Goal: Task Accomplishment & Management: Complete application form

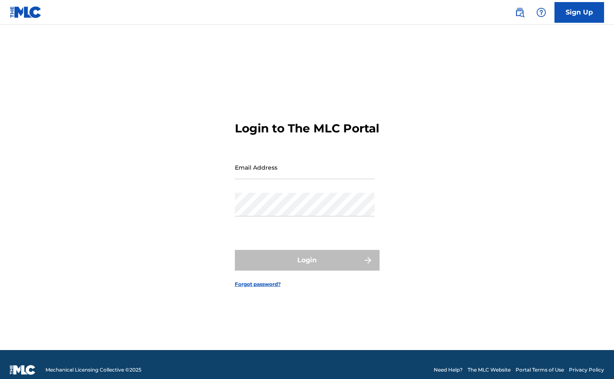
click at [297, 177] on input "Email Address" at bounding box center [305, 168] width 140 height 24
type input "[EMAIL_ADDRESS][DOMAIN_NAME]"
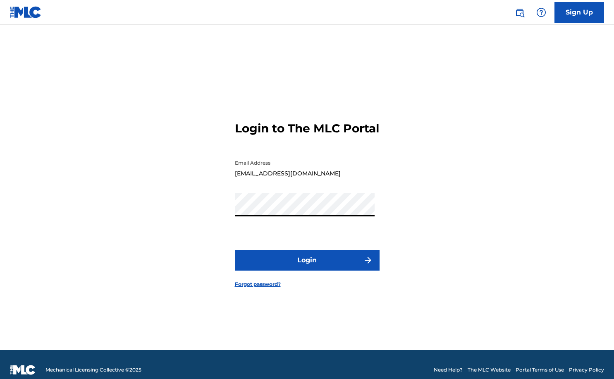
click at [309, 266] on button "Login" at bounding box center [307, 260] width 145 height 21
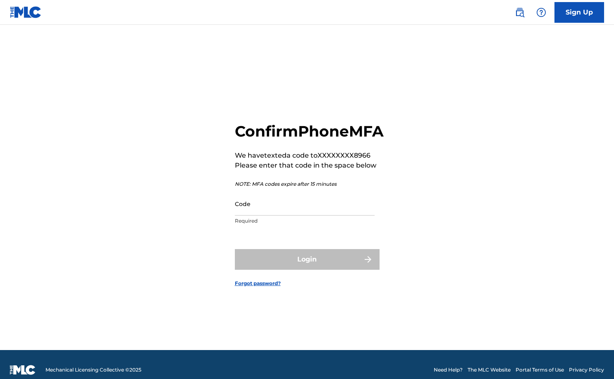
click at [301, 216] on input "Code" at bounding box center [305, 204] width 140 height 24
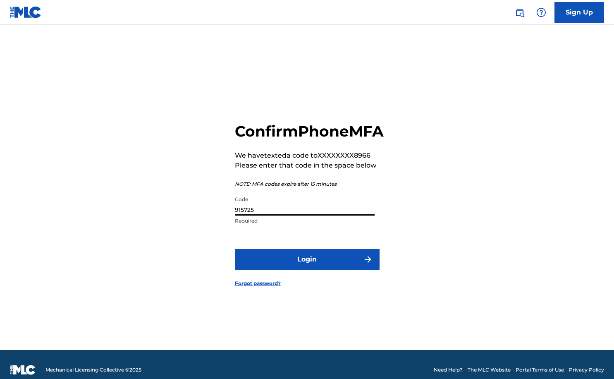
type input "915725"
click at [322, 268] on button "Login" at bounding box center [307, 259] width 145 height 21
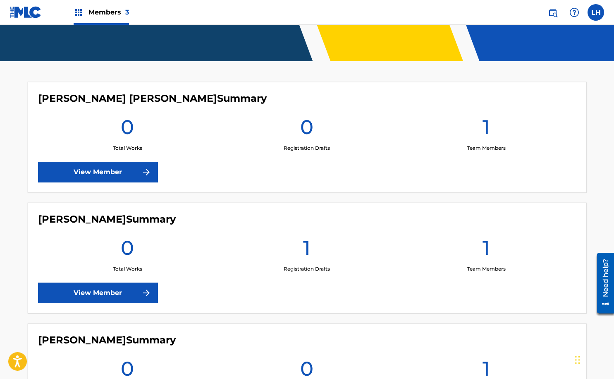
scroll to position [182, 0]
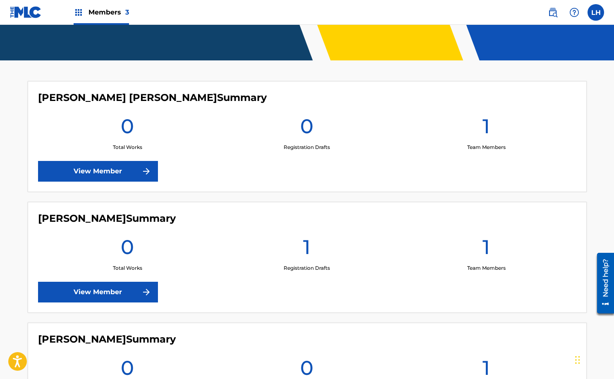
click at [137, 289] on link "View Member" at bounding box center [98, 292] width 120 height 21
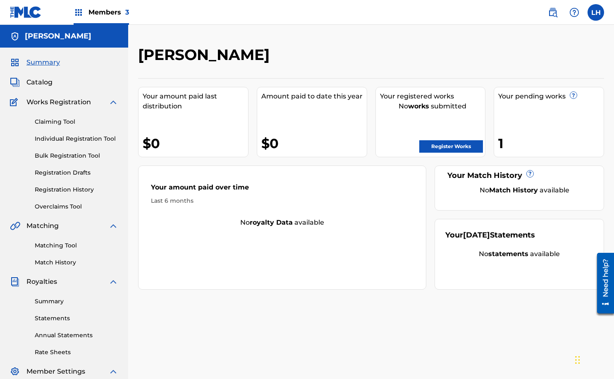
click at [462, 146] on link "Register Works" at bounding box center [452, 146] width 64 height 12
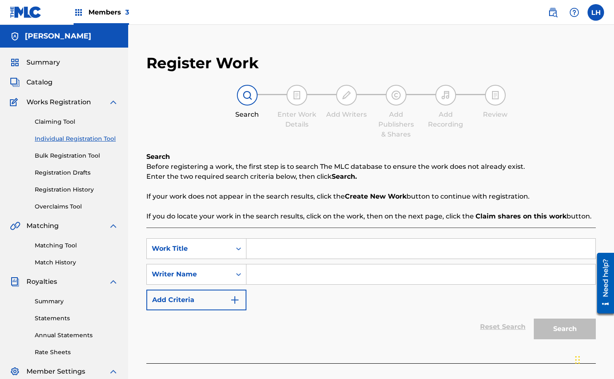
click at [270, 251] on input "Search Form" at bounding box center [421, 249] width 349 height 20
type input "Suede Pancakes"
click at [278, 271] on input "Search Form" at bounding box center [421, 274] width 349 height 20
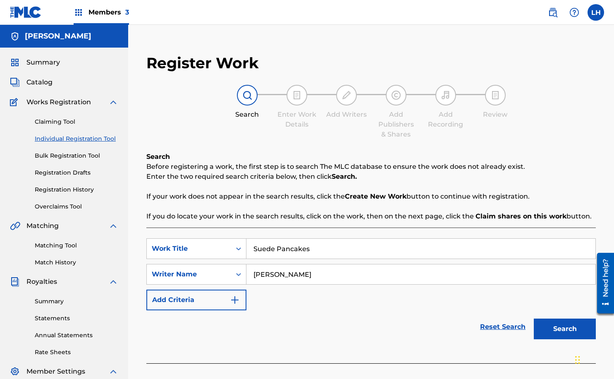
type input "[PERSON_NAME]"
click at [551, 329] on button "Search" at bounding box center [565, 329] width 62 height 21
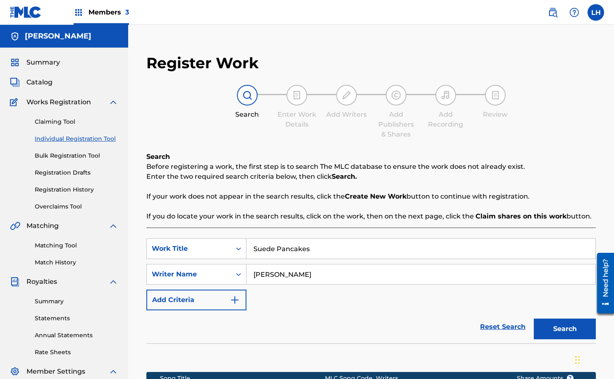
click at [417, 323] on div "Reset Search Search" at bounding box center [371, 326] width 450 height 33
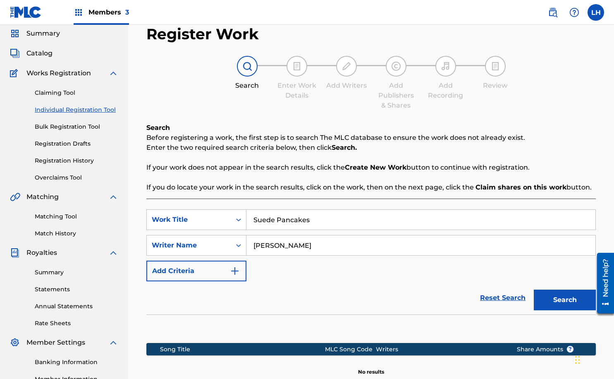
scroll to position [17, 0]
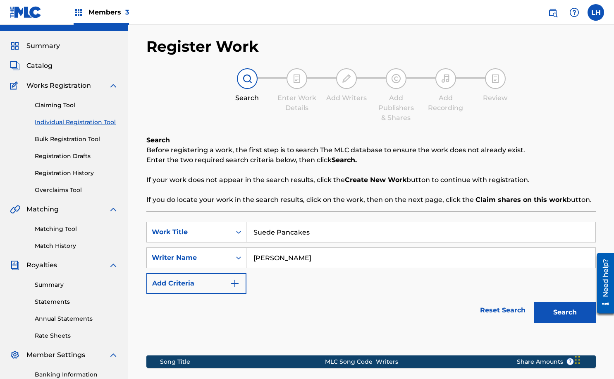
click at [78, 139] on link "Bulk Registration Tool" at bounding box center [77, 139] width 84 height 9
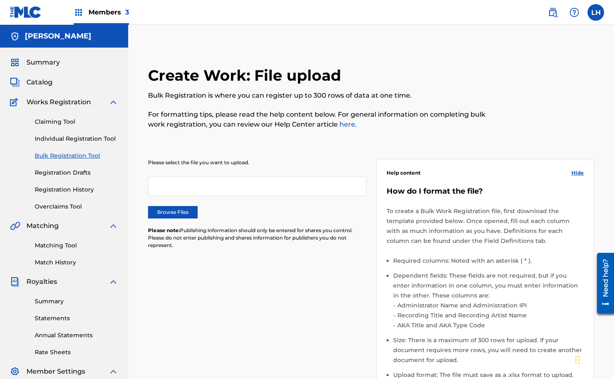
click at [175, 212] on label "Browse Files" at bounding box center [173, 212] width 50 height 12
click at [0, 0] on input "Browse Files" at bounding box center [0, 0] width 0 height 0
click at [358, 355] on div "Please select the file you want to upload. Browse Files Please note: Publishing…" at bounding box center [371, 291] width 446 height 304
click at [71, 173] on link "Registration Drafts" at bounding box center [77, 172] width 84 height 9
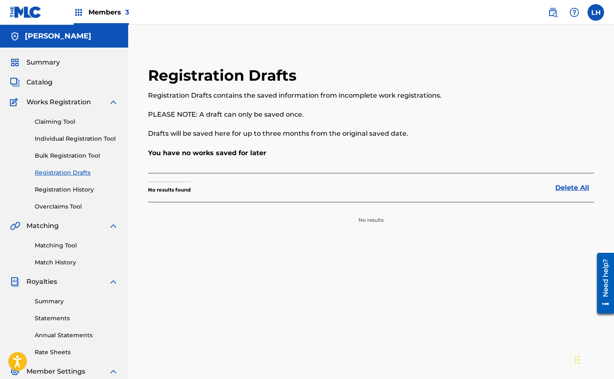
click at [64, 123] on link "Claiming Tool" at bounding box center [77, 121] width 84 height 9
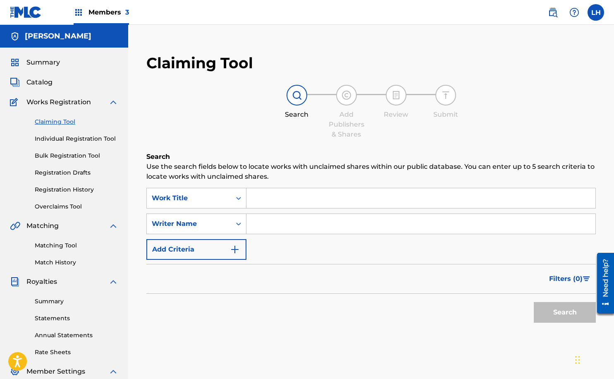
click at [268, 204] on input "Search Form" at bounding box center [421, 198] width 349 height 20
type input "Suede Pancakes"
click at [558, 312] on button "Search" at bounding box center [565, 312] width 62 height 21
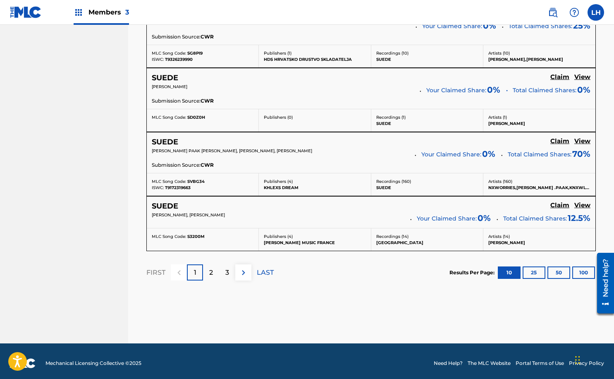
scroll to position [715, 0]
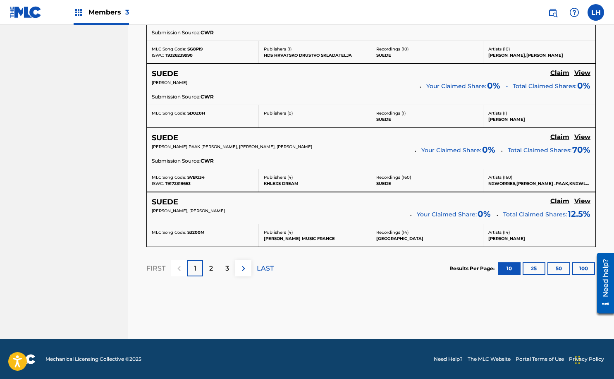
click at [241, 264] on img at bounding box center [244, 269] width 10 height 10
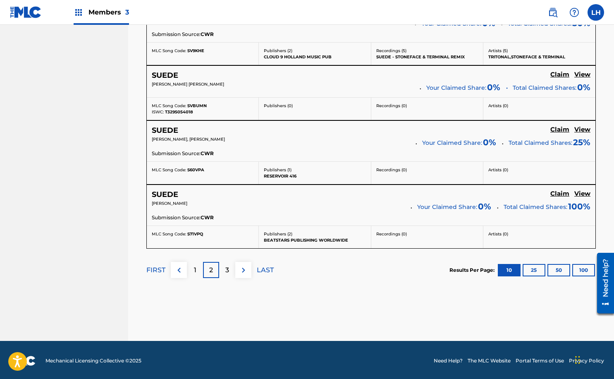
scroll to position [724, 0]
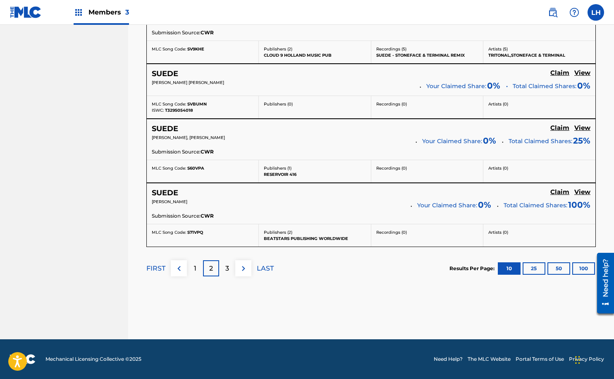
click at [225, 267] on p "3" at bounding box center [227, 269] width 4 height 10
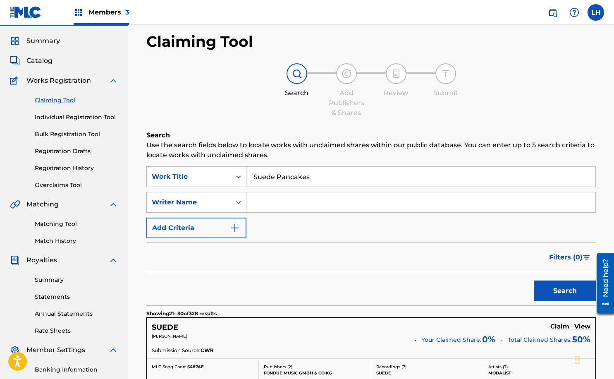
scroll to position [0, 0]
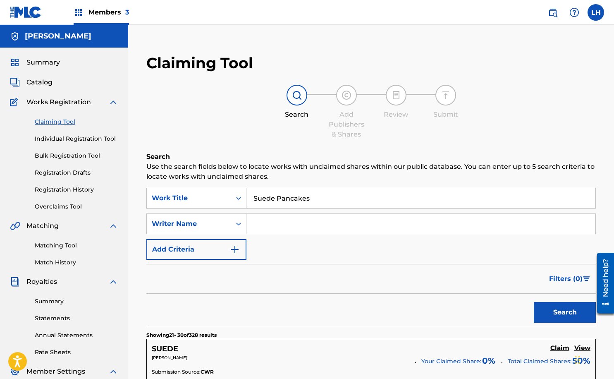
click at [271, 228] on input "Search Form" at bounding box center [421, 224] width 349 height 20
click at [237, 200] on icon "Search Form" at bounding box center [239, 198] width 8 height 8
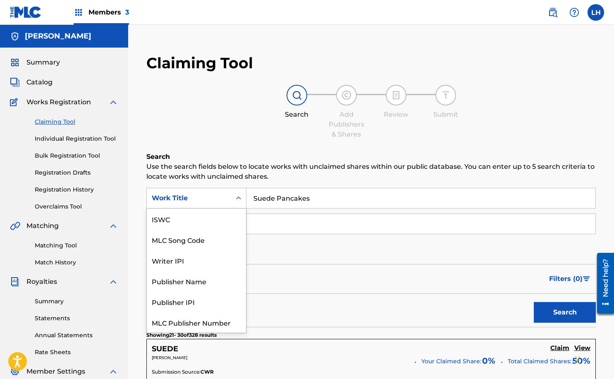
scroll to position [21, 0]
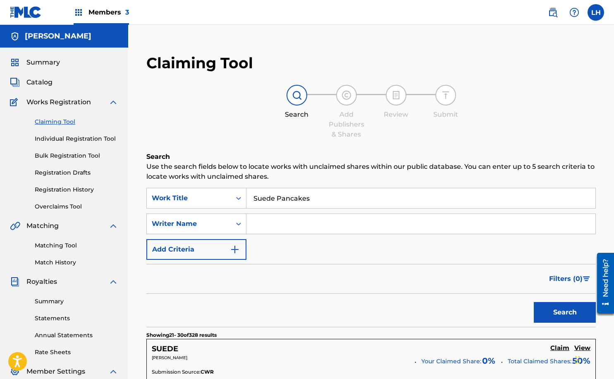
click at [237, 200] on icon "Search Form" at bounding box center [239, 198] width 8 height 8
click at [268, 225] on input "Search Form" at bounding box center [421, 224] width 349 height 20
type input "[PERSON_NAME]"
click at [566, 316] on button "Search" at bounding box center [565, 312] width 62 height 21
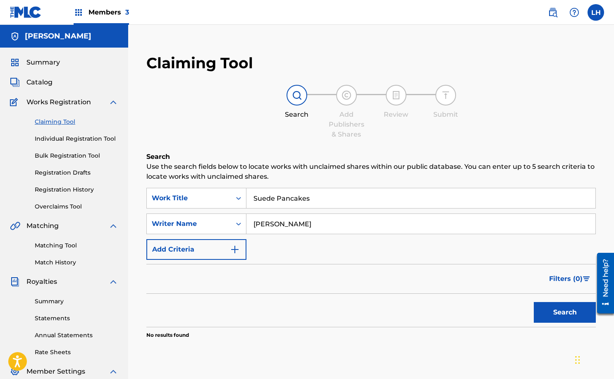
click at [345, 252] on div "SearchWithCriteria82753b99-df82-4b2b-9f33-34bec94a4af7 Work Title Suede Pancake…" at bounding box center [371, 224] width 450 height 72
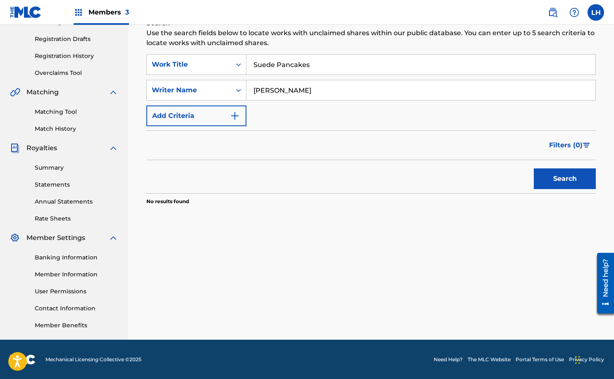
scroll to position [134, 0]
click at [212, 243] on div "Search Use the search fields below to locate works with unclaimed shares within…" at bounding box center [371, 132] width 450 height 228
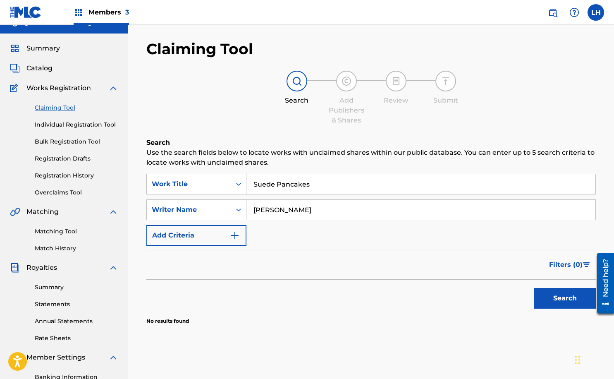
scroll to position [0, 0]
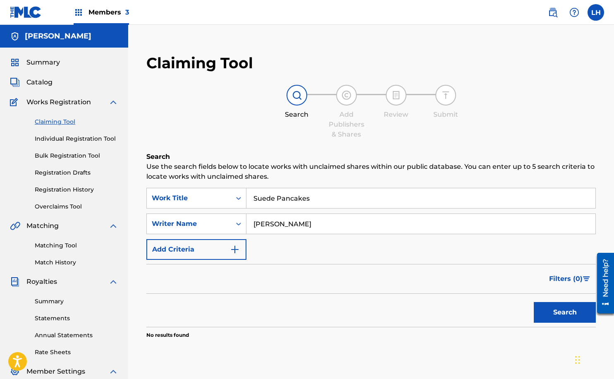
click at [70, 138] on link "Individual Registration Tool" at bounding box center [77, 138] width 84 height 9
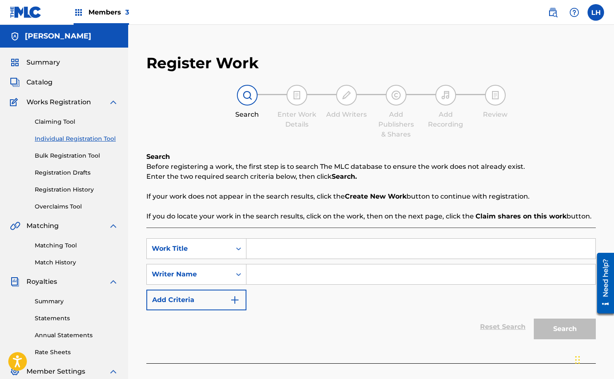
click at [283, 249] on input "Search Form" at bounding box center [421, 249] width 349 height 20
type input "Suede Pancakes"
click at [285, 264] on input "Search Form" at bounding box center [421, 274] width 349 height 20
type input "[PERSON_NAME]"
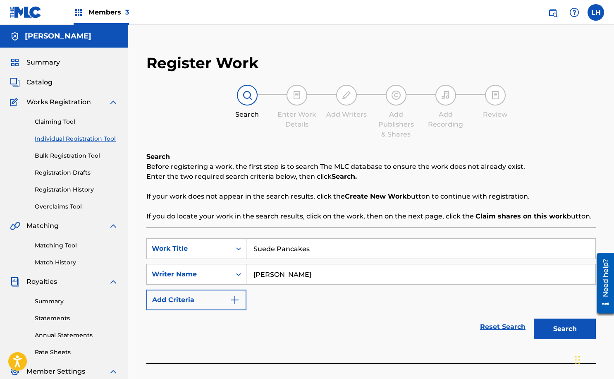
click at [563, 332] on button "Search" at bounding box center [565, 329] width 62 height 21
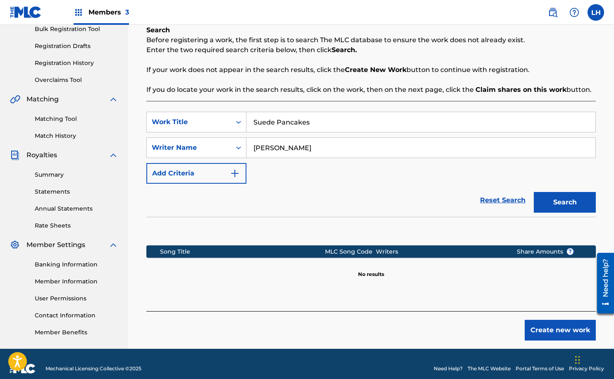
scroll to position [132, 0]
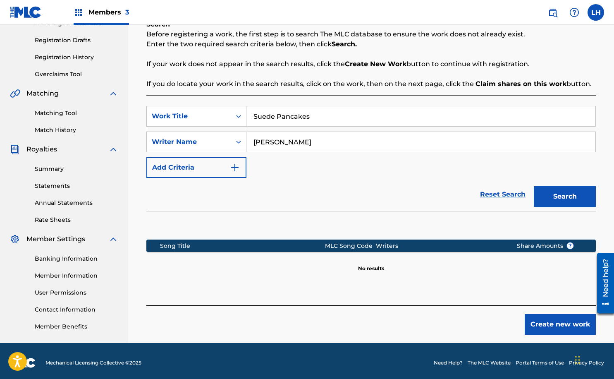
click at [557, 322] on button "Create new work" at bounding box center [560, 324] width 71 height 21
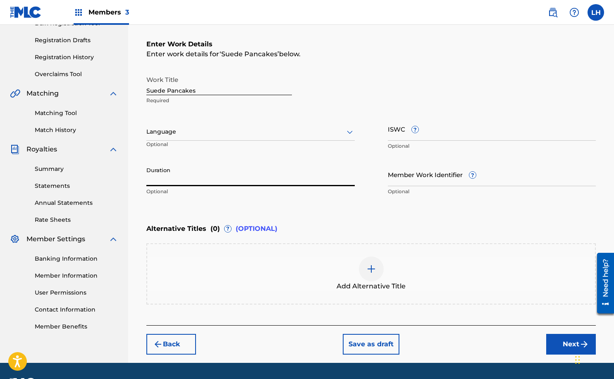
click at [231, 176] on input "Duration" at bounding box center [250, 175] width 209 height 24
type input "02:59"
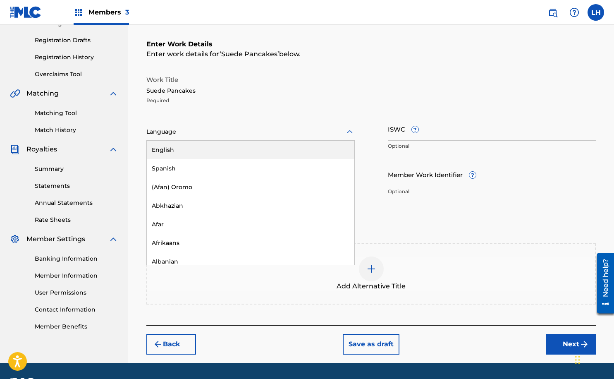
click at [271, 132] on div at bounding box center [250, 132] width 209 height 10
click at [264, 157] on div "English" at bounding box center [251, 150] width 208 height 19
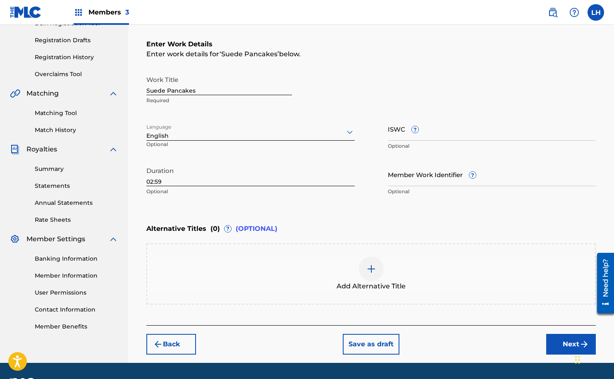
click at [140, 264] on div "Register Work Search Enter Work Details Add Writers Add Publishers & Shares Add…" at bounding box center [371, 138] width 466 height 450
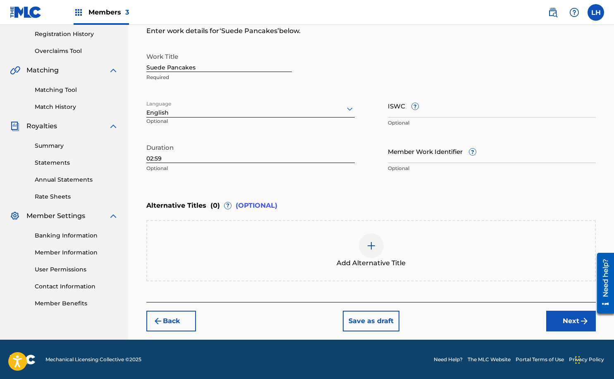
scroll to position [156, 0]
click at [570, 321] on button "Next" at bounding box center [572, 321] width 50 height 21
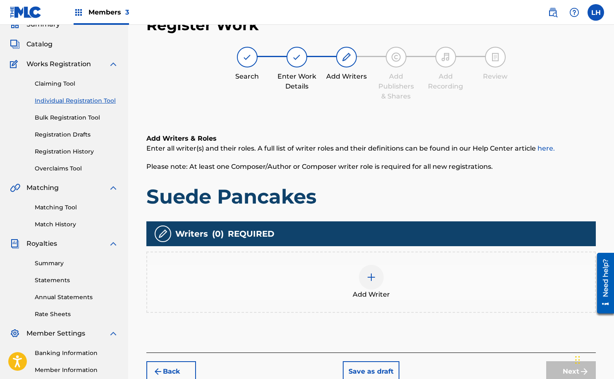
scroll to position [37, 0]
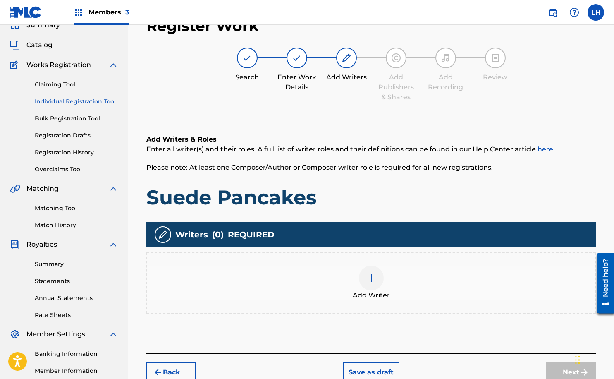
click at [372, 280] on img at bounding box center [372, 278] width 10 height 10
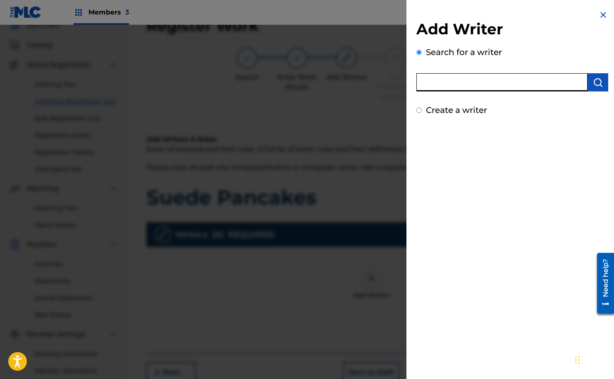
click at [460, 84] on input "text" at bounding box center [502, 82] width 171 height 18
click at [425, 82] on input "[PERSON_NAME]" at bounding box center [502, 82] width 171 height 18
type input "[PERSON_NAME]"
click at [594, 84] on img "submit" at bounding box center [598, 82] width 10 height 10
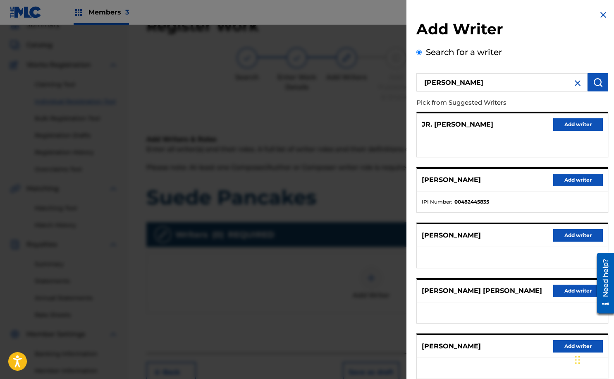
click at [590, 178] on button "Add writer" at bounding box center [579, 180] width 50 height 12
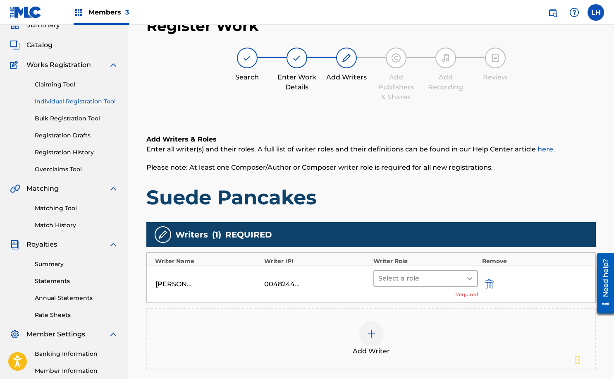
click at [465, 278] on div at bounding box center [470, 278] width 15 height 15
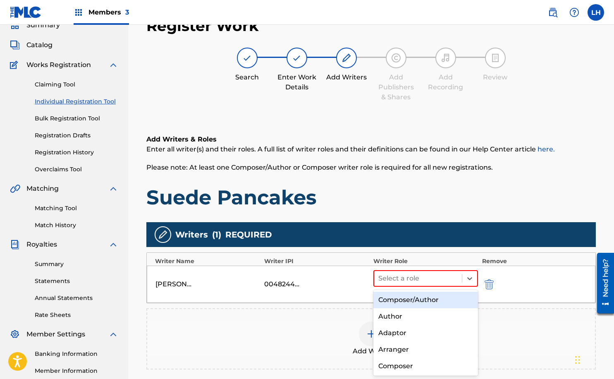
click at [441, 302] on div "Composer/Author" at bounding box center [426, 300] width 105 height 17
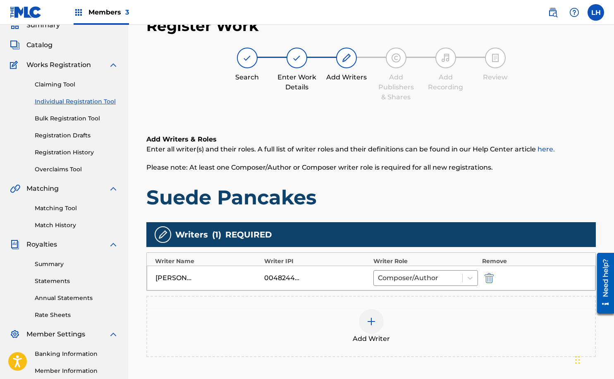
click at [607, 198] on div "Register Work Search Enter Work Details Add Writers Add Publishers & Shares Add…" at bounding box center [371, 222] width 486 height 428
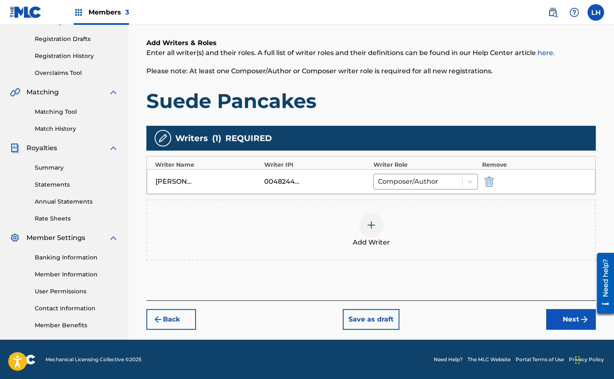
scroll to position [134, 0]
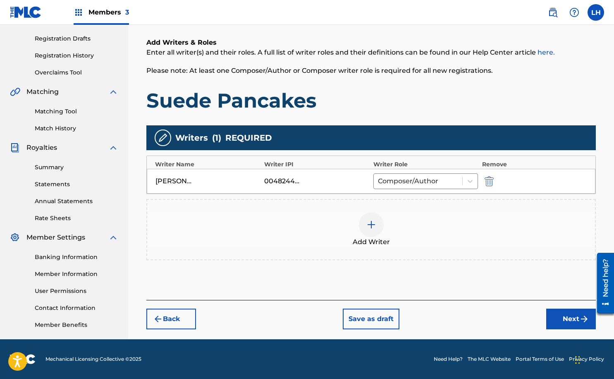
click at [562, 317] on button "Next" at bounding box center [572, 319] width 50 height 21
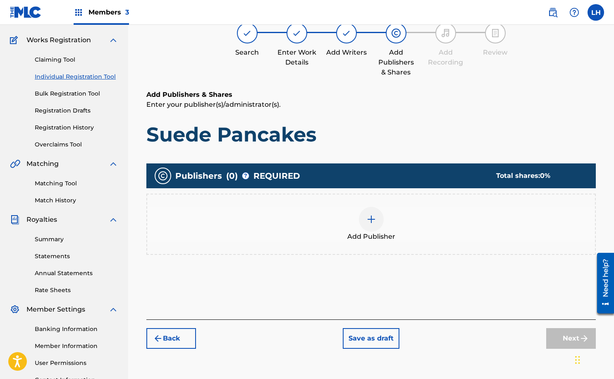
scroll to position [37, 0]
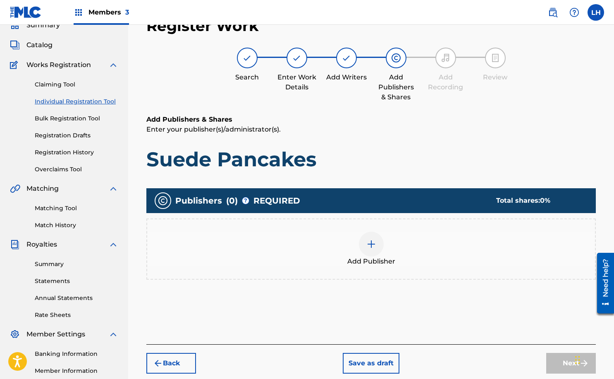
click at [370, 245] on img at bounding box center [372, 244] width 10 height 10
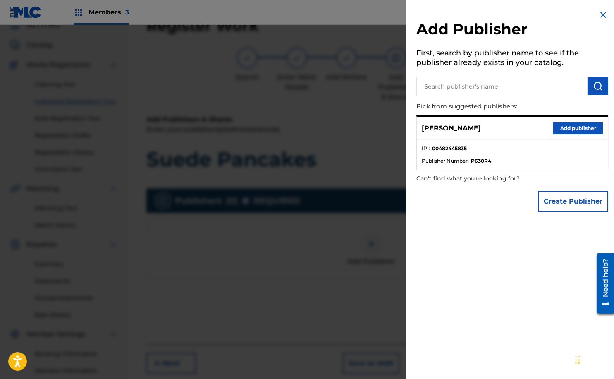
click at [574, 127] on button "Add publisher" at bounding box center [579, 128] width 50 height 12
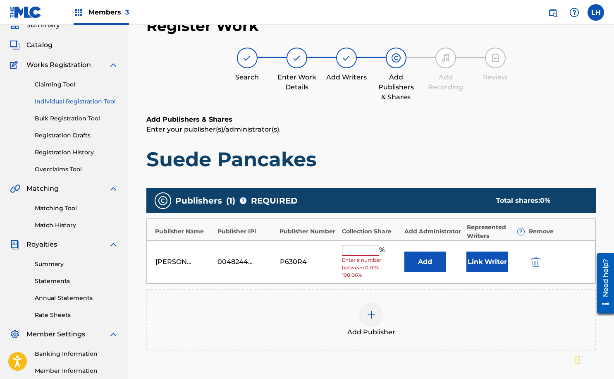
click at [361, 252] on input "text" at bounding box center [360, 250] width 37 height 11
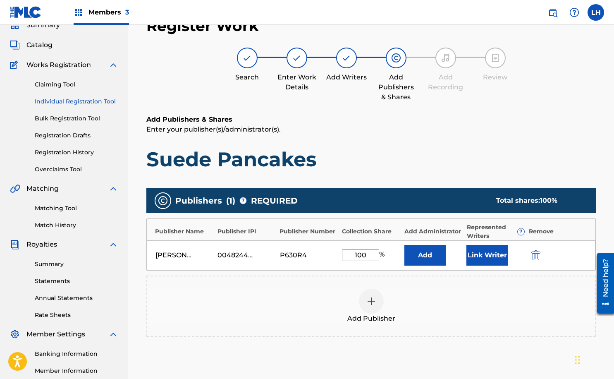
type input "100"
click at [488, 258] on button "Link Writer" at bounding box center [487, 255] width 41 height 21
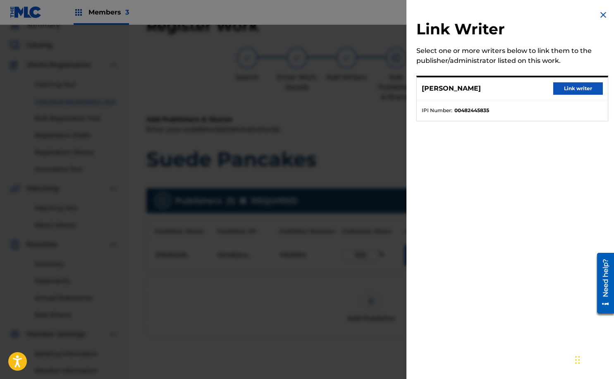
click at [576, 88] on button "Link writer" at bounding box center [579, 88] width 50 height 12
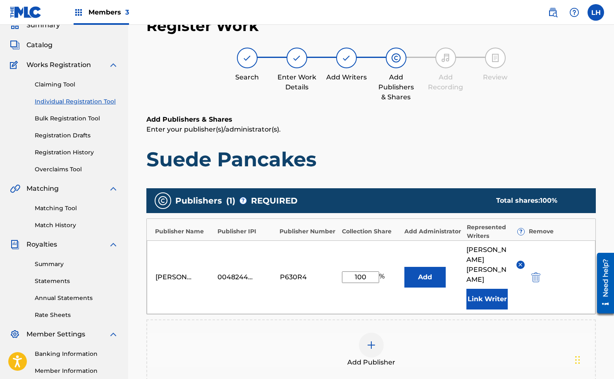
click at [608, 330] on div "Register Work Search Enter Work Details Add Writers Add Publishers & Shares Add…" at bounding box center [371, 245] width 486 height 475
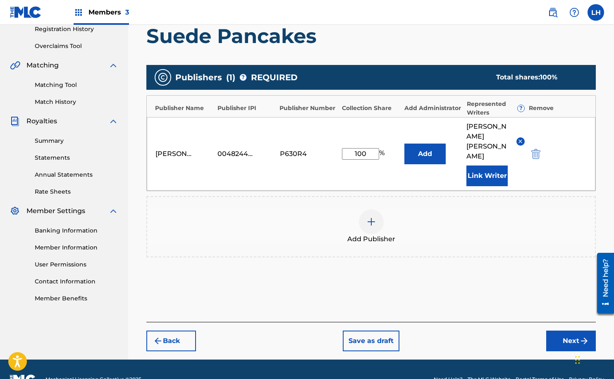
scroll to position [161, 0]
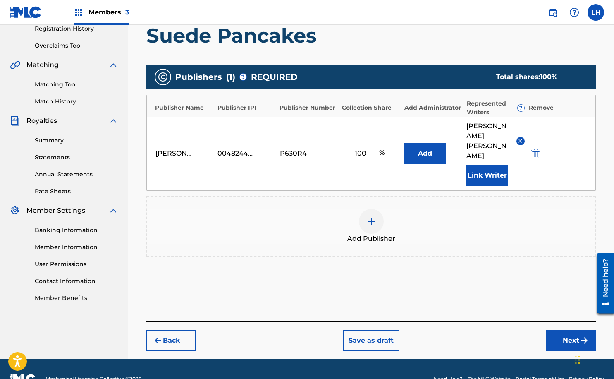
click at [569, 330] on button "Next" at bounding box center [572, 340] width 50 height 21
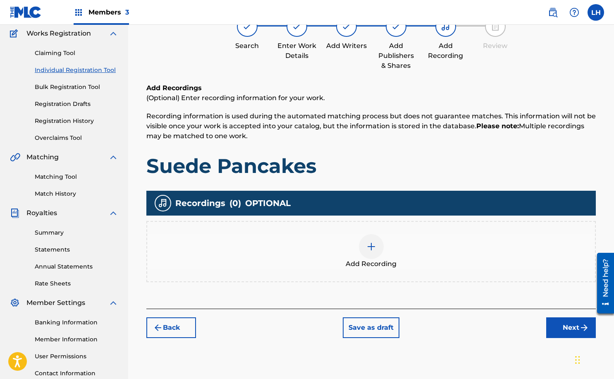
scroll to position [37, 0]
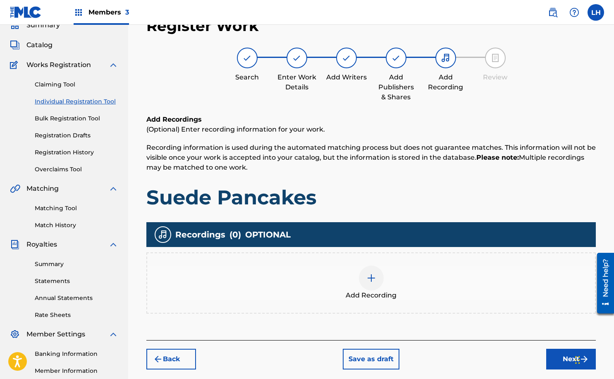
click at [370, 277] on img at bounding box center [372, 278] width 10 height 10
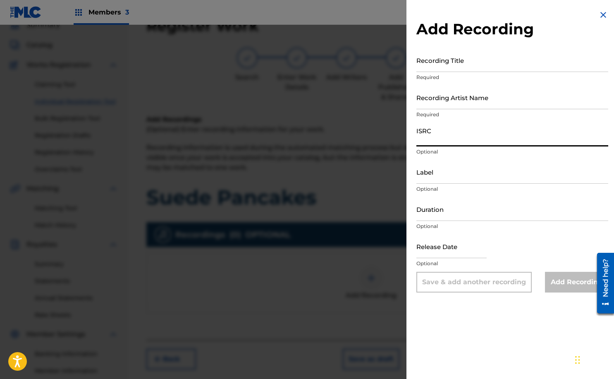
click at [430, 143] on input "ISRC" at bounding box center [513, 135] width 192 height 24
paste input "QZTLA2566252"
type input "QZTLA2566252"
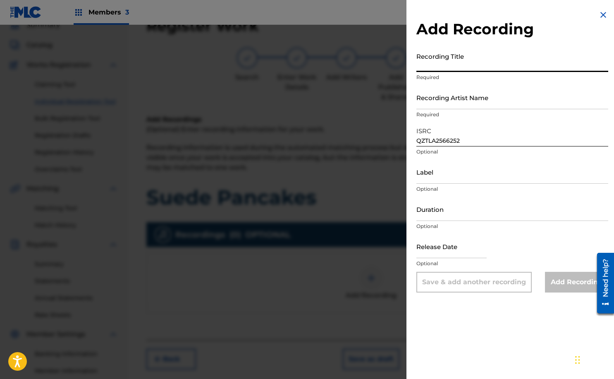
click at [491, 61] on input "Recording Title" at bounding box center [513, 60] width 192 height 24
type input "Suede Pancakes"
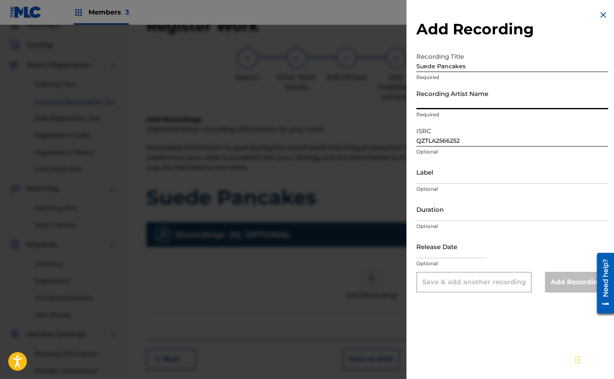
click at [508, 103] on input "Recording Artist Name" at bounding box center [513, 98] width 192 height 24
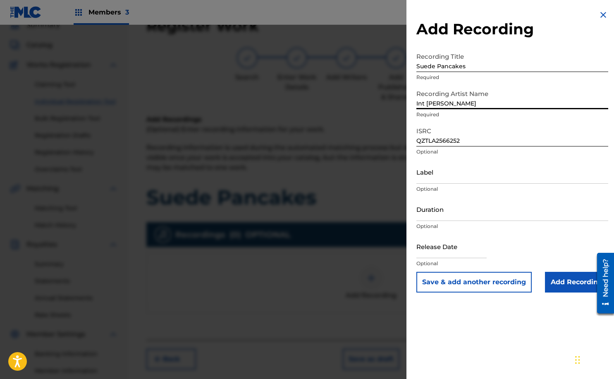
type input "Int [PERSON_NAME]"
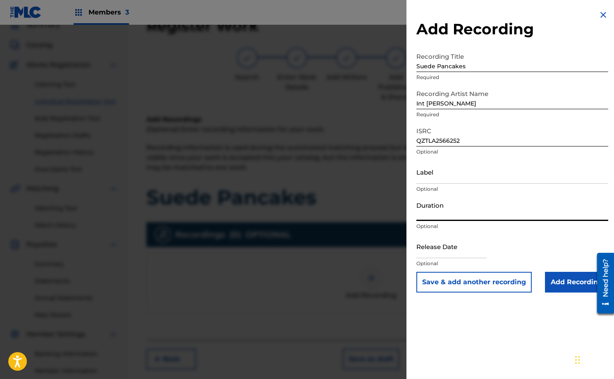
click at [515, 214] on input "Duration" at bounding box center [513, 209] width 192 height 24
type input "02:59"
click at [460, 253] on input "text" at bounding box center [452, 247] width 70 height 24
select select "7"
select select "2025"
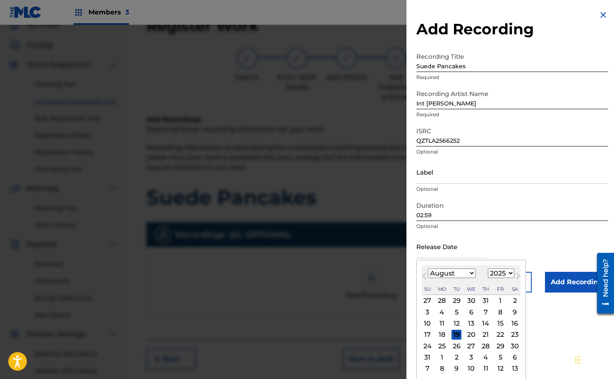
click at [424, 279] on button "Previous Month" at bounding box center [424, 277] width 13 height 13
click at [425, 278] on span "Previous Month" at bounding box center [425, 277] width 0 height 12
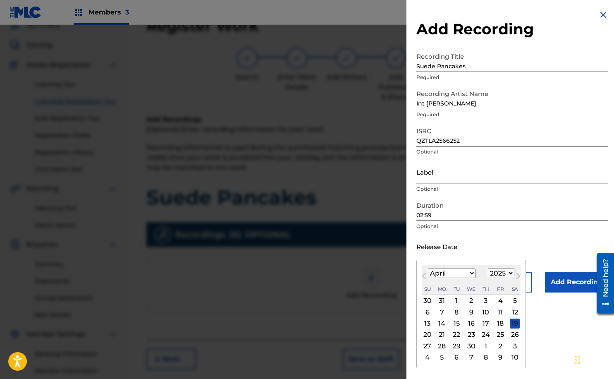
select select "2"
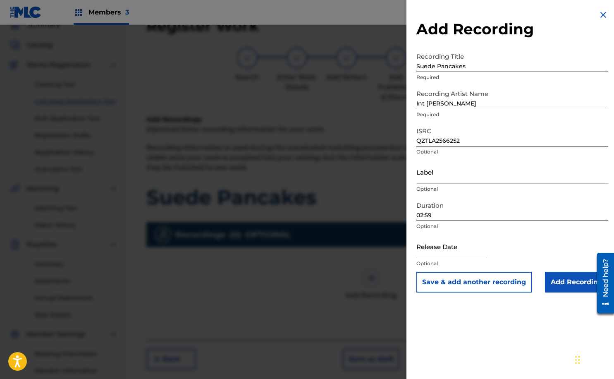
click at [590, 245] on div "Release Date Optional" at bounding box center [513, 253] width 192 height 37
click at [463, 249] on input "text" at bounding box center [452, 247] width 70 height 24
select select "7"
select select "2025"
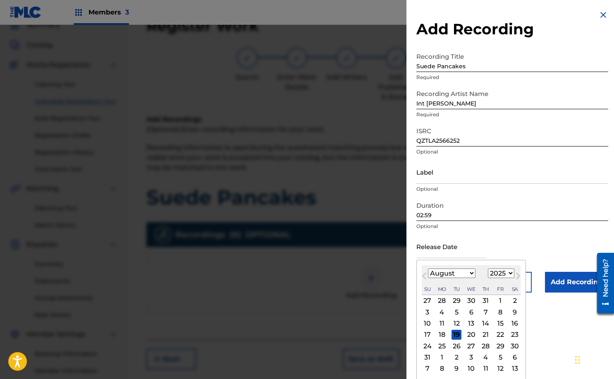
click at [422, 275] on button "Previous Month" at bounding box center [424, 277] width 13 height 13
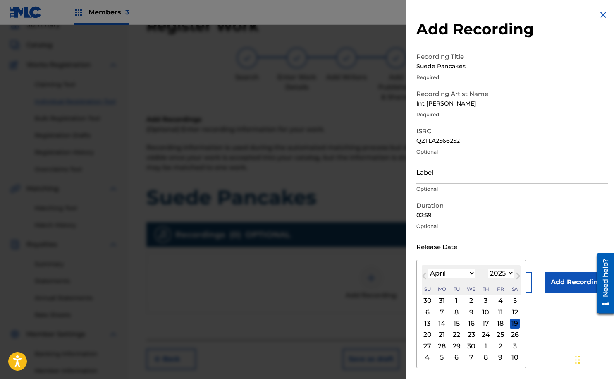
select select "2"
click at [469, 334] on div "19" at bounding box center [472, 335] width 10 height 10
type input "[DATE]"
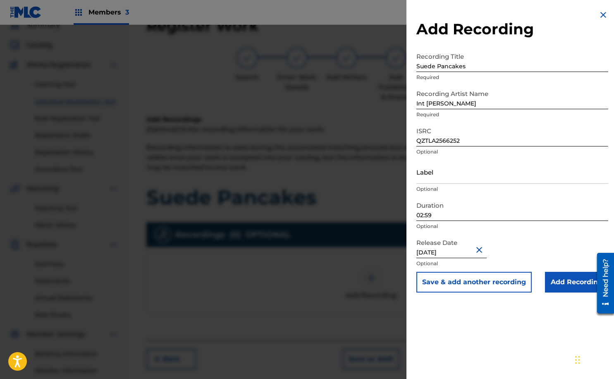
click at [469, 331] on div "Add Recording Recording Title Suede Pancakes Required Recording Artist Name Int…" at bounding box center [513, 189] width 212 height 379
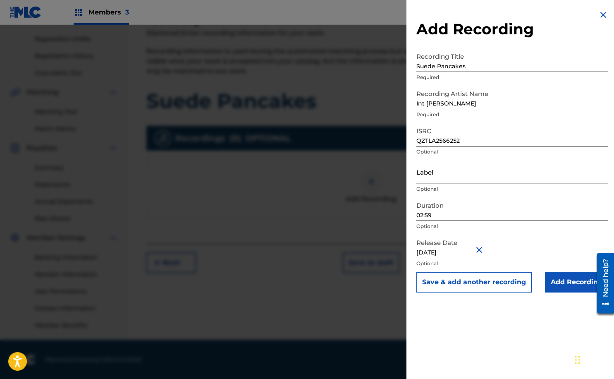
scroll to position [134, 0]
click at [579, 285] on input "Add Recording" at bounding box center [576, 282] width 63 height 21
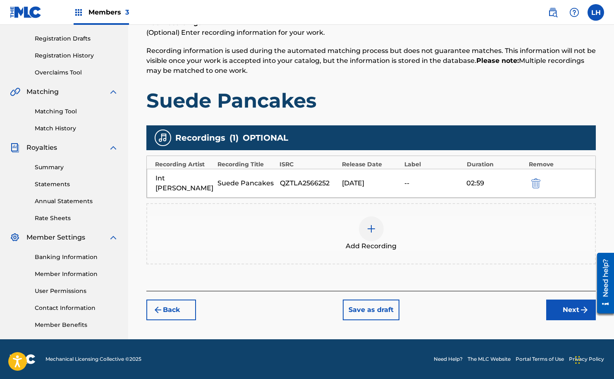
click at [409, 178] on div "--" at bounding box center [434, 183] width 58 height 10
click at [561, 300] on button "Next" at bounding box center [572, 310] width 50 height 21
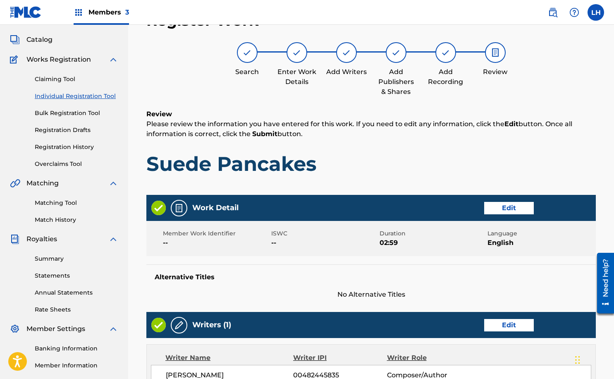
scroll to position [37, 0]
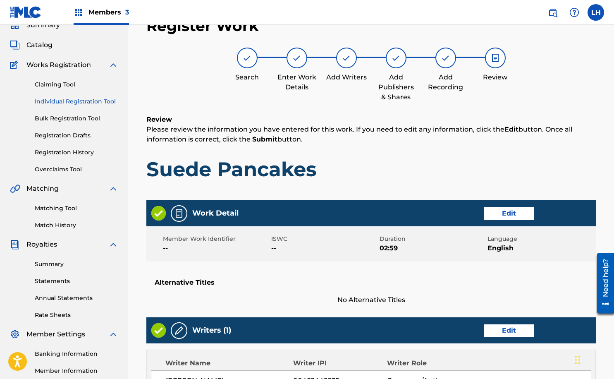
click at [602, 190] on div "Register Work Search Enter Work Details Add Writers Add Publishers & Shares Add…" at bounding box center [371, 328] width 466 height 641
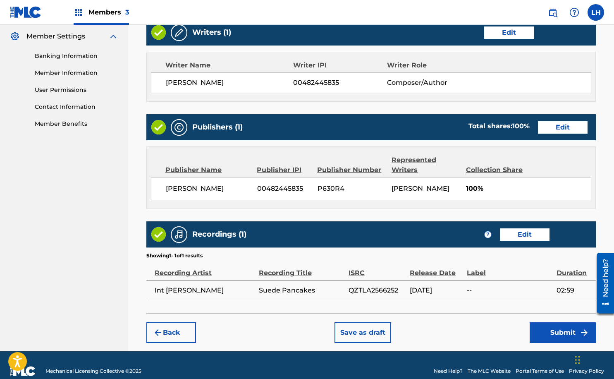
scroll to position [346, 0]
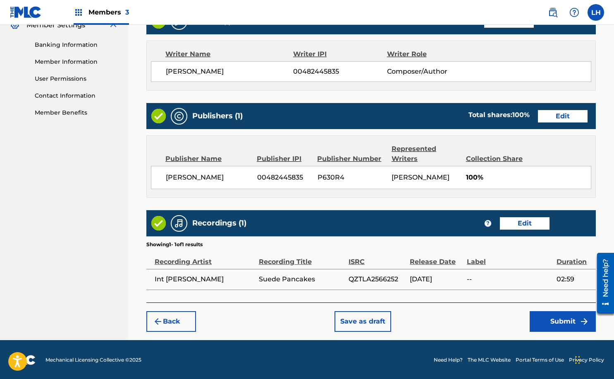
click at [572, 322] on button "Submit" at bounding box center [563, 321] width 66 height 21
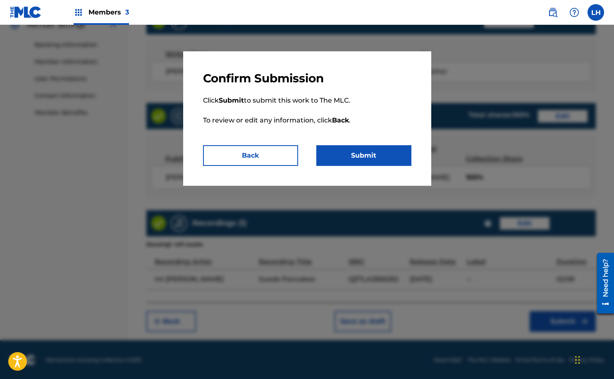
click at [377, 173] on div "Confirm Submission Click Submit to submit this work to The MLC. To review or ed…" at bounding box center [307, 118] width 248 height 134
click at [376, 162] on button "Submit" at bounding box center [363, 155] width 95 height 21
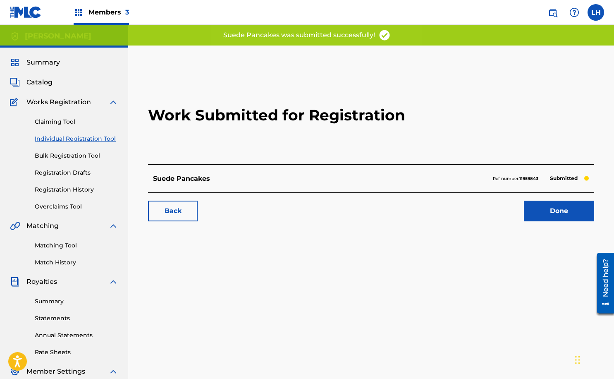
click at [545, 220] on link "Done" at bounding box center [559, 211] width 70 height 21
